Goal: Transaction & Acquisition: Book appointment/travel/reservation

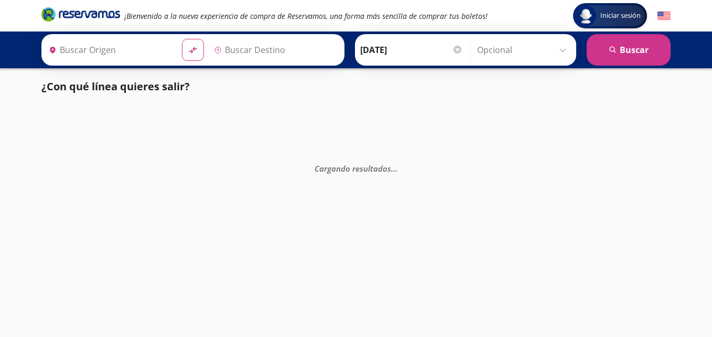
type input "Uruapan, [GEOGRAPHIC_DATA]"
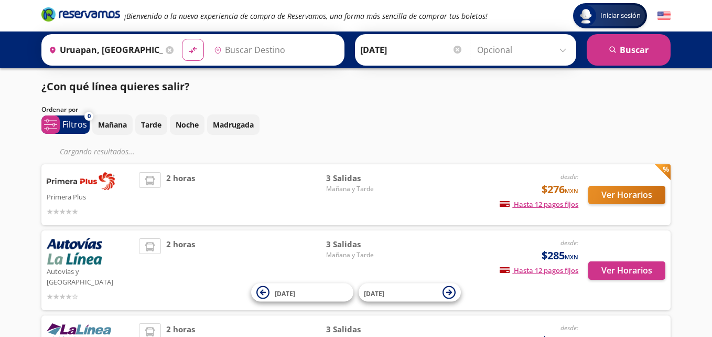
type input "[GEOGRAPHIC_DATA], [GEOGRAPHIC_DATA]"
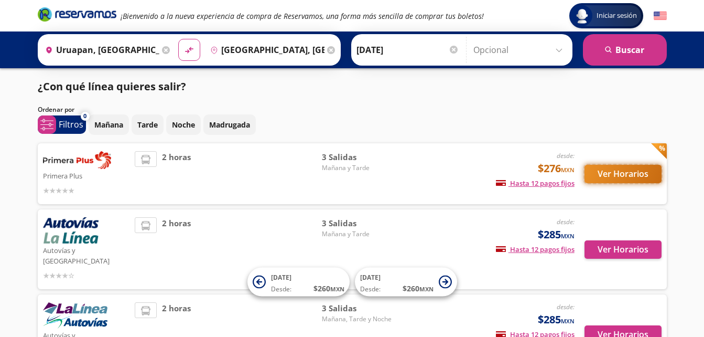
click at [621, 174] on button "Ver Horarios" at bounding box center [623, 174] width 77 height 18
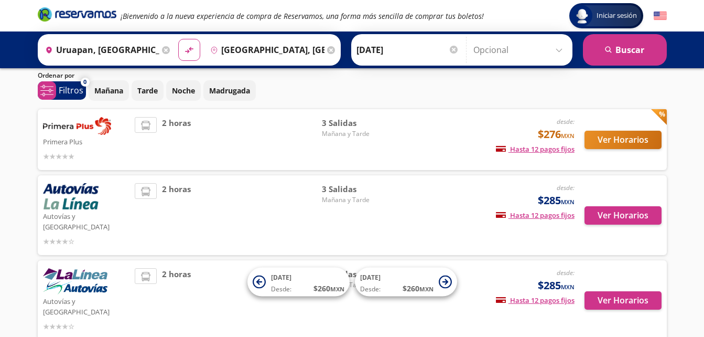
scroll to position [52, 0]
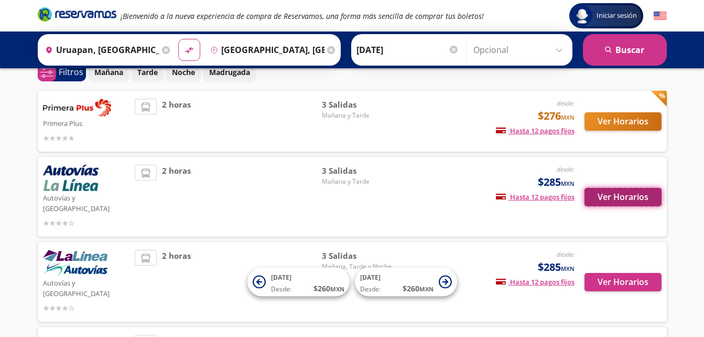
click at [602, 198] on button "Ver Horarios" at bounding box center [623, 197] width 77 height 18
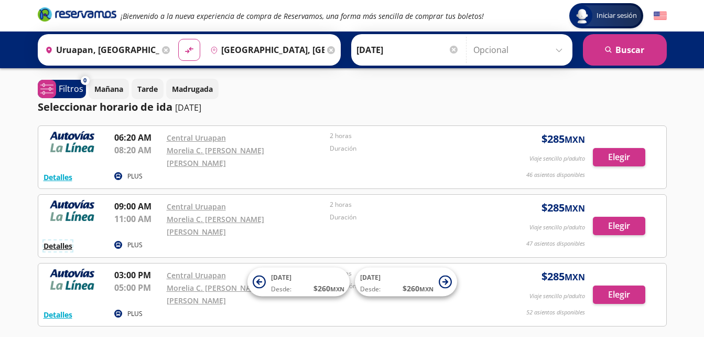
click at [52, 240] on button "Detalles" at bounding box center [58, 245] width 29 height 11
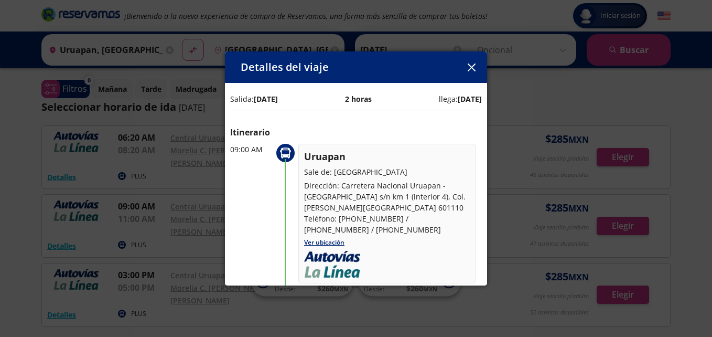
click at [474, 70] on icon "button" at bounding box center [471, 67] width 8 height 8
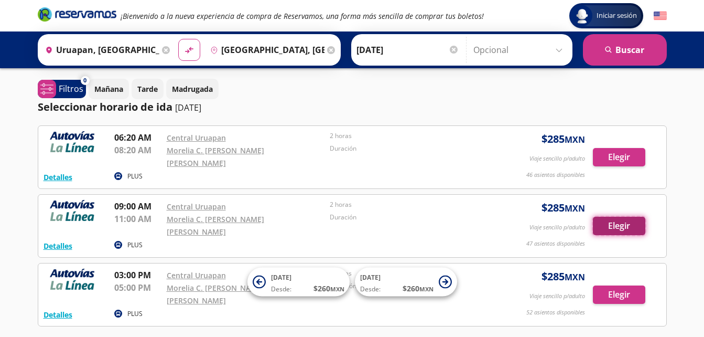
click at [603, 217] on button "Elegir" at bounding box center [619, 226] width 52 height 18
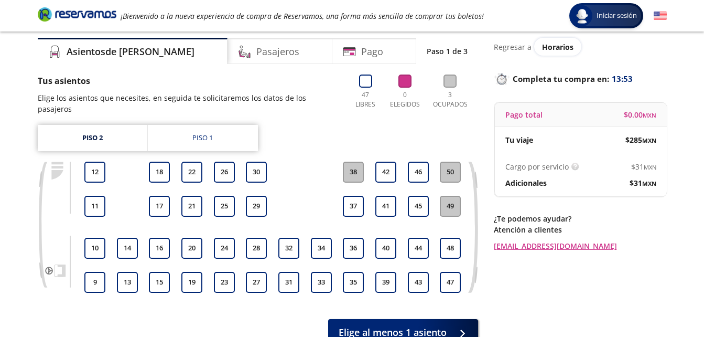
scroll to position [52, 0]
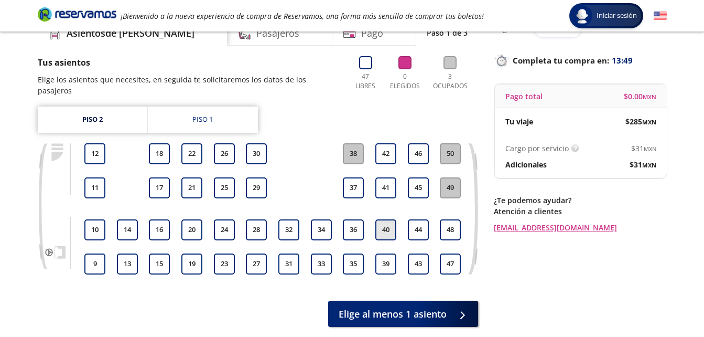
click at [386, 219] on button "40" at bounding box center [386, 229] width 21 height 21
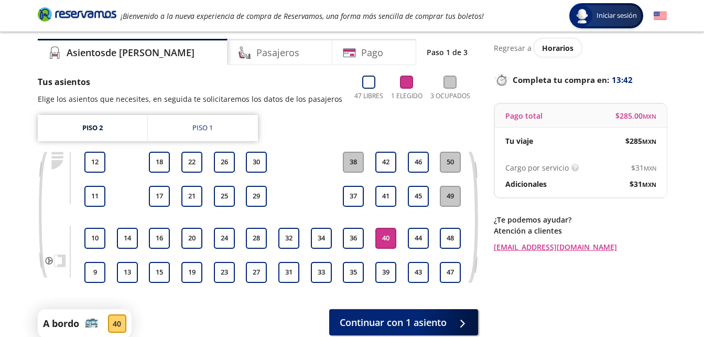
scroll to position [0, 0]
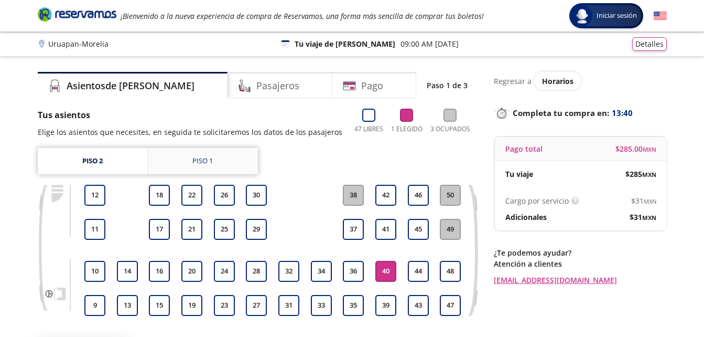
click at [184, 165] on link "Piso 1" at bounding box center [203, 161] width 110 height 26
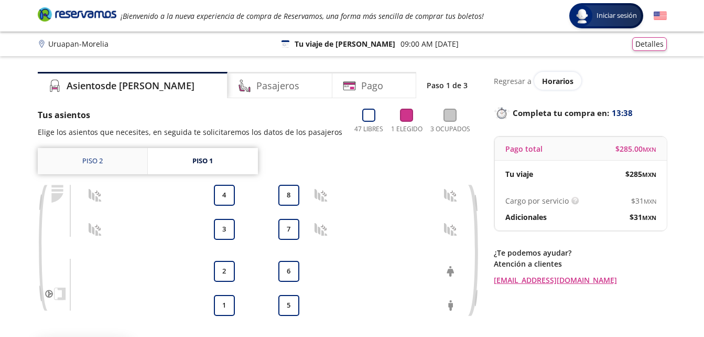
click at [114, 158] on link "Piso 2" at bounding box center [93, 161] width 110 height 26
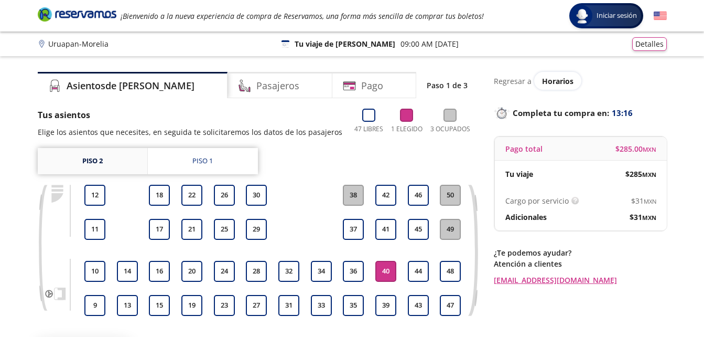
click at [99, 161] on link "Piso 2" at bounding box center [93, 161] width 110 height 26
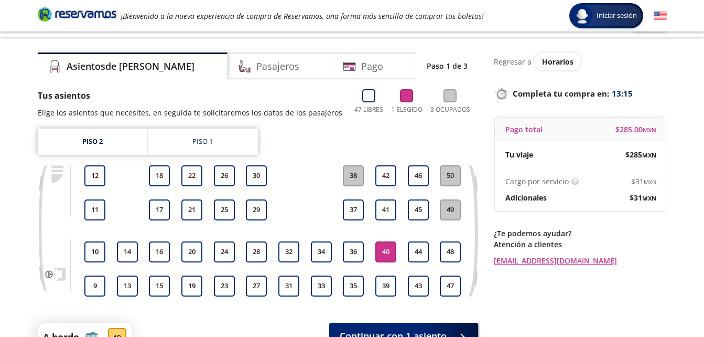
scroll to position [52, 0]
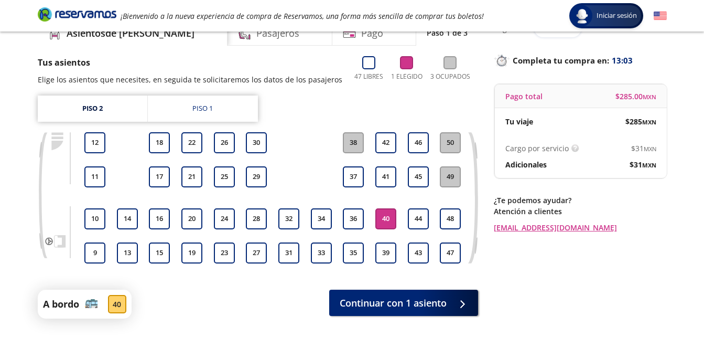
click at [355, 151] on button "38" at bounding box center [353, 142] width 21 height 21
click at [355, 147] on button "38" at bounding box center [353, 142] width 21 height 21
click at [392, 142] on button "42" at bounding box center [386, 142] width 21 height 21
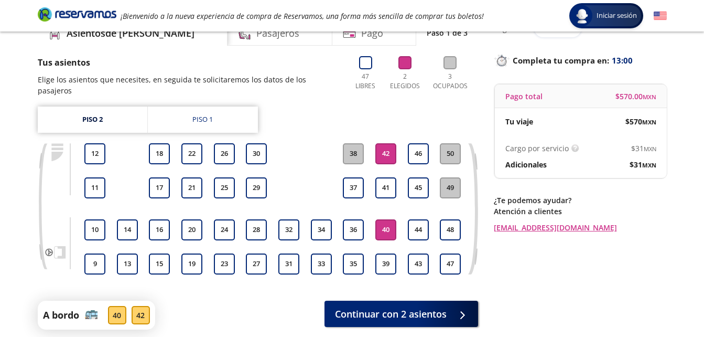
click at [393, 222] on button "40" at bounding box center [386, 229] width 21 height 21
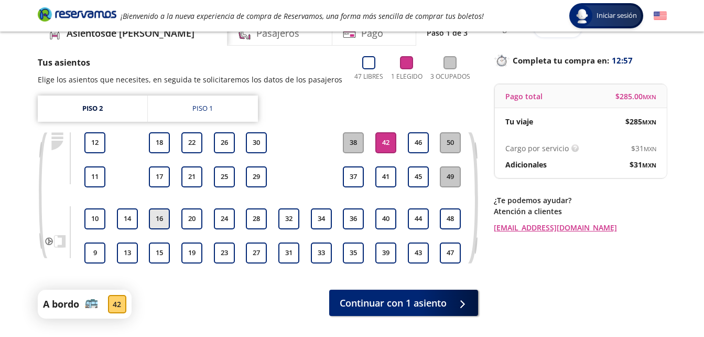
click at [166, 216] on button "16" at bounding box center [159, 218] width 21 height 21
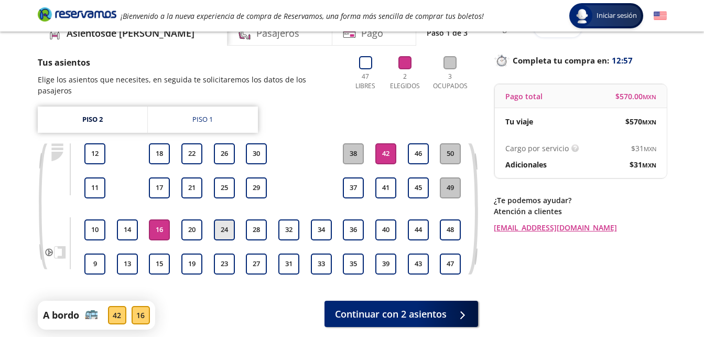
drag, startPoint x: 187, startPoint y: 217, endPoint x: 217, endPoint y: 224, distance: 30.7
click at [188, 219] on button "20" at bounding box center [191, 229] width 21 height 21
click at [226, 221] on button "24" at bounding box center [224, 229] width 21 height 21
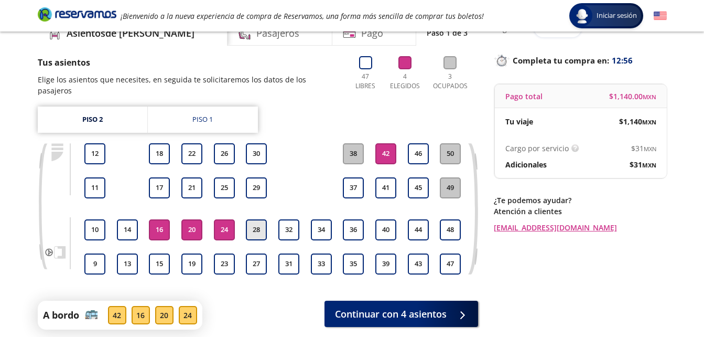
click at [253, 219] on button "28" at bounding box center [256, 229] width 21 height 21
click at [161, 219] on button "16" at bounding box center [159, 229] width 21 height 21
click at [189, 219] on button "20" at bounding box center [191, 229] width 21 height 21
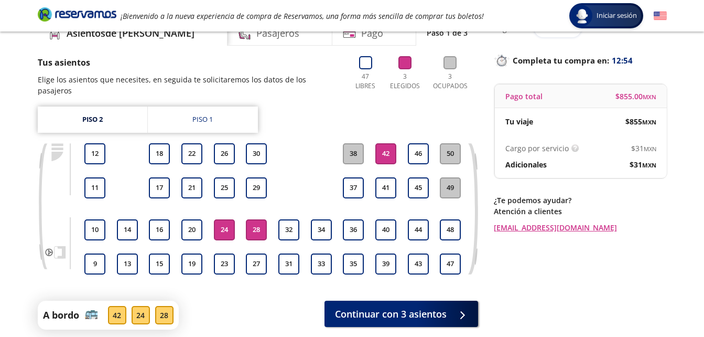
click at [223, 219] on button "24" at bounding box center [224, 229] width 21 height 21
click at [256, 219] on button "28" at bounding box center [256, 229] width 21 height 21
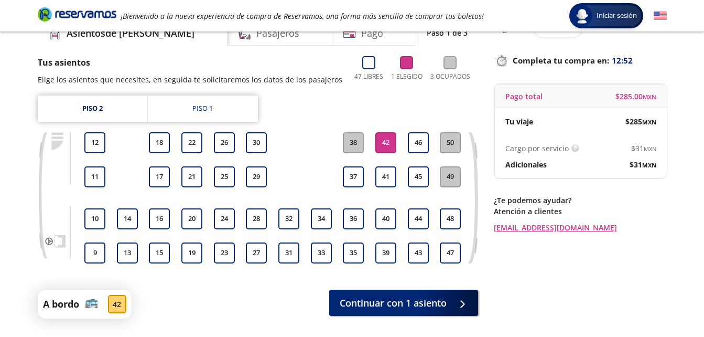
click at [387, 143] on button "42" at bounding box center [386, 142] width 21 height 21
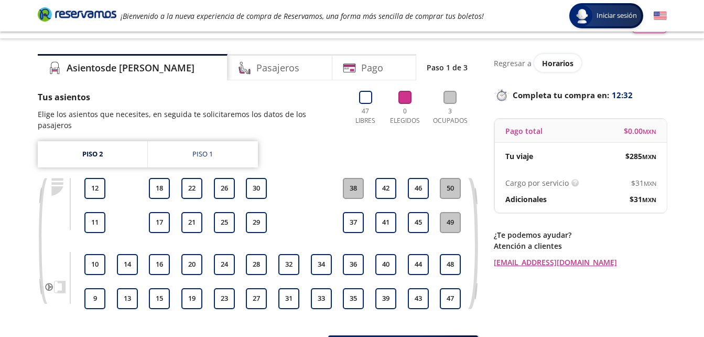
scroll to position [0, 0]
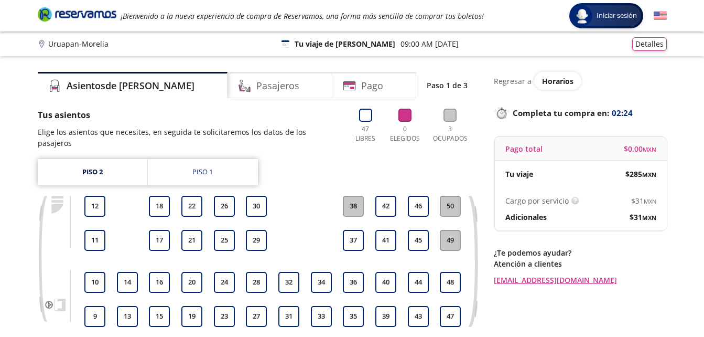
drag, startPoint x: 0, startPoint y: 212, endPoint x: 17, endPoint y: 205, distance: 18.5
click at [17, 205] on div "Group 9 Created with Sketch. Elige tus asientos Uruapan - Morelia Iniciar sesió…" at bounding box center [352, 223] width 704 height 447
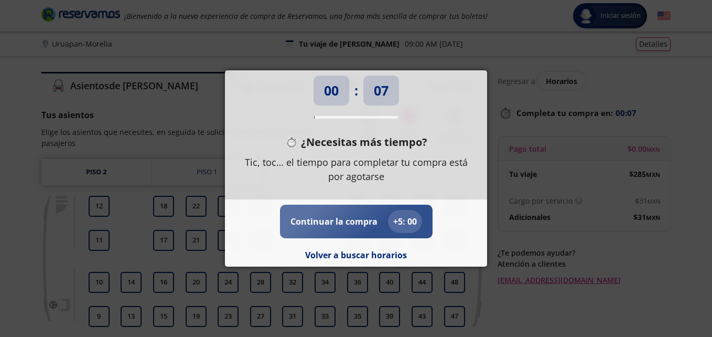
click at [318, 217] on p "Continuar la compra" at bounding box center [334, 221] width 87 height 13
